Goal: Use online tool/utility: Use online tool/utility

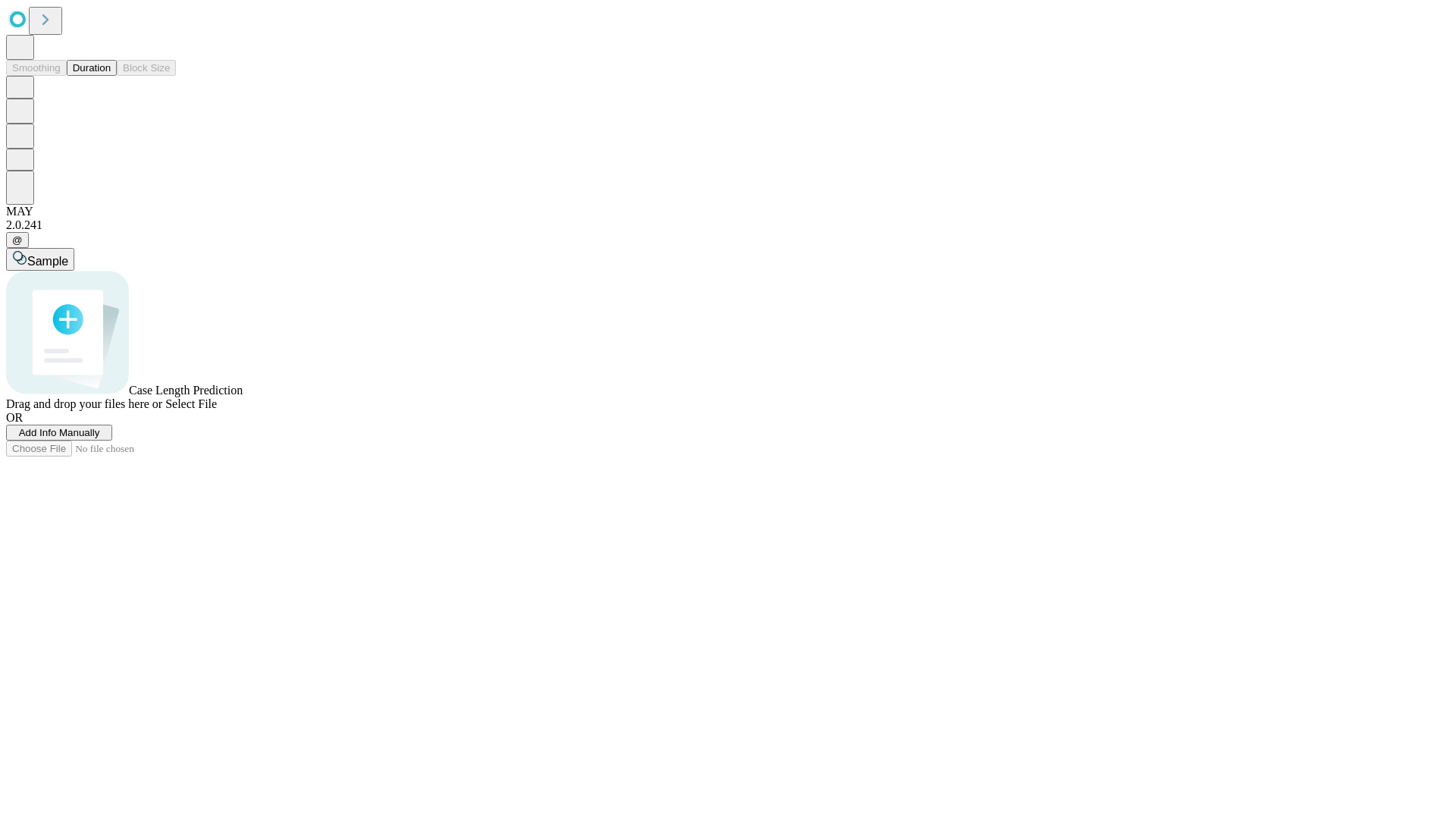
click at [110, 76] on button "Duration" at bounding box center [91, 67] width 50 height 16
click at [68, 254] on span "Sample" at bounding box center [47, 260] width 41 height 13
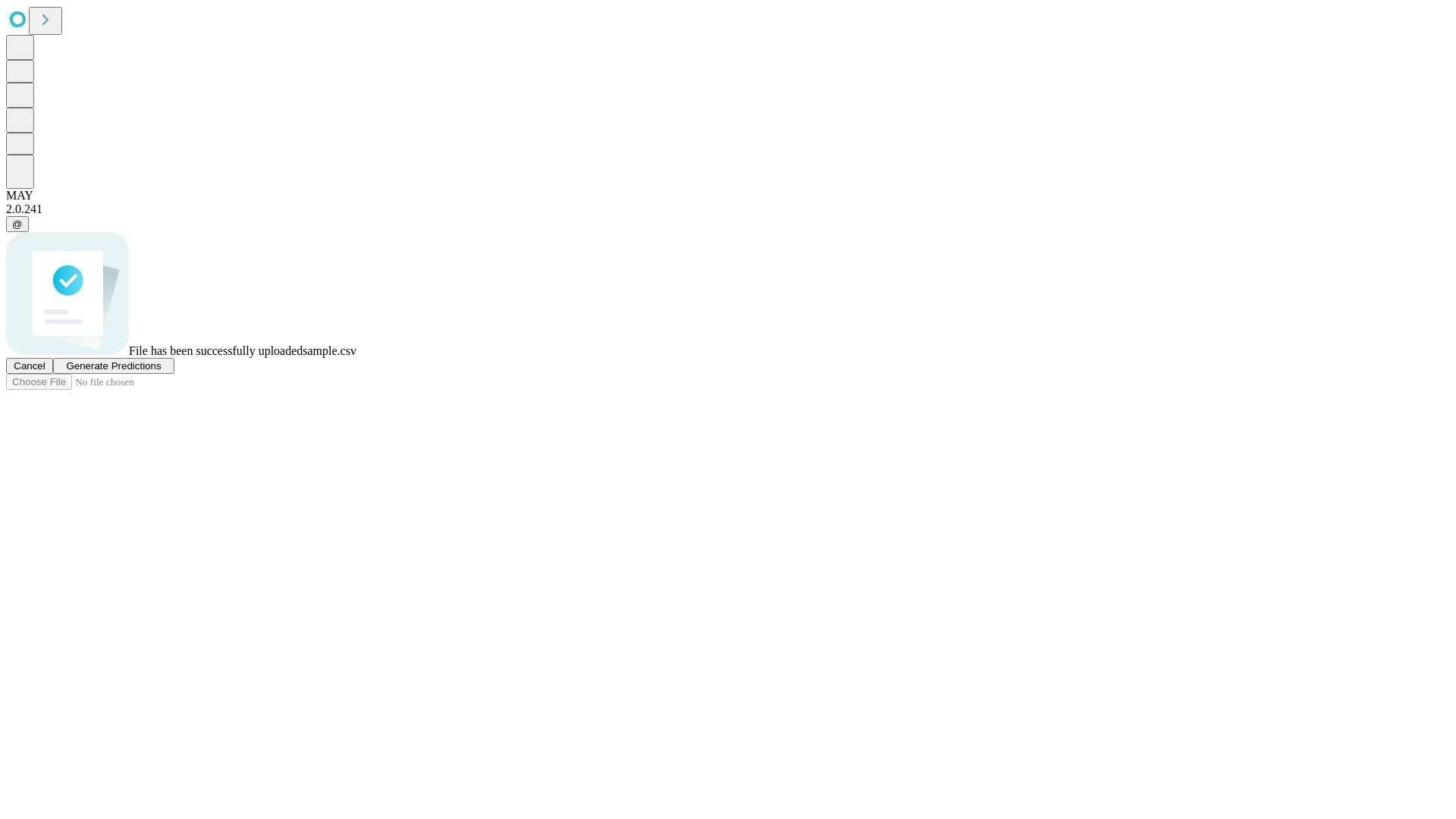
click at [161, 372] on span "Generate Predictions" at bounding box center [113, 367] width 95 height 12
